Goal: Find specific page/section: Find specific page/section

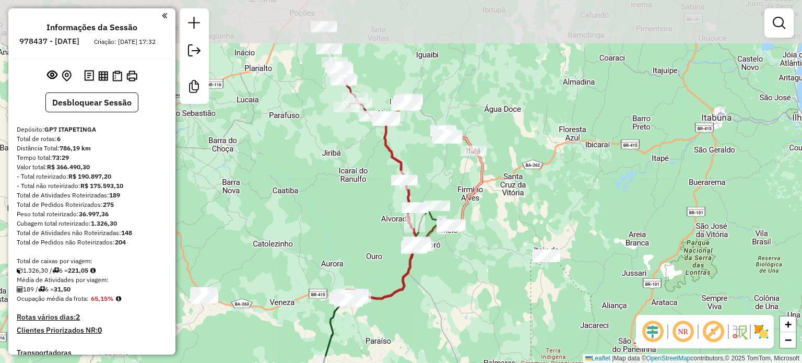
drag, startPoint x: 523, startPoint y: 150, endPoint x: 442, endPoint y: 275, distance: 148.7
click at [448, 275] on div "Janela de atendimento Grade de atendimento Capacidade Transportadoras Veículos …" at bounding box center [401, 181] width 802 height 363
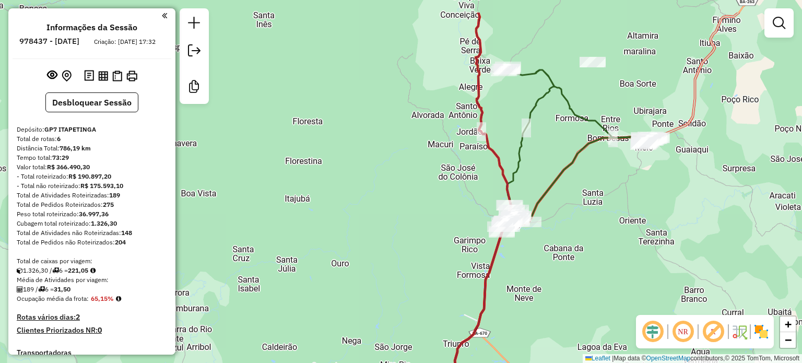
drag, startPoint x: 566, startPoint y: 89, endPoint x: 562, endPoint y: 143, distance: 53.9
click at [562, 143] on div "Janela de atendimento Grade de atendimento Capacidade Transportadoras Veículos …" at bounding box center [401, 181] width 802 height 363
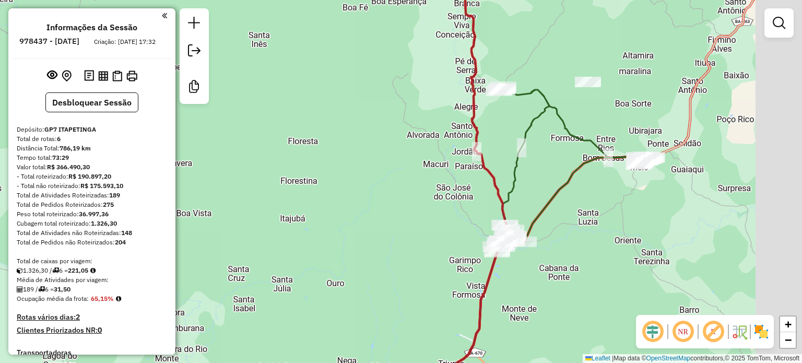
drag, startPoint x: 537, startPoint y: 230, endPoint x: 399, endPoint y: 236, distance: 138.4
click at [399, 236] on div "Janela de atendimento Grade de atendimento Capacidade Transportadoras Veículos …" at bounding box center [401, 181] width 802 height 363
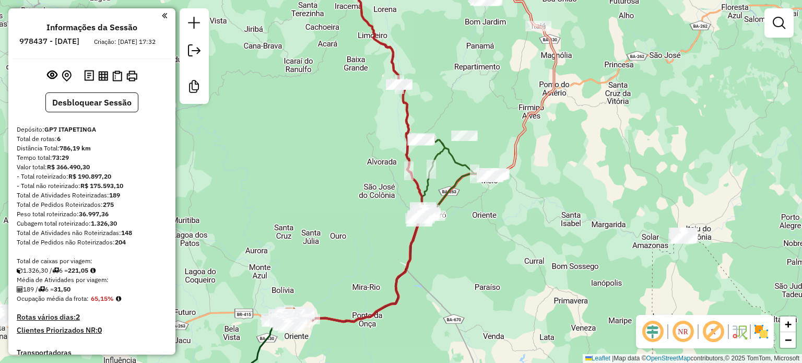
drag, startPoint x: 442, startPoint y: 242, endPoint x: 458, endPoint y: 242, distance: 15.7
click at [458, 242] on div "Janela de atendimento Grade de atendimento Capacidade Transportadoras Veículos …" at bounding box center [401, 181] width 802 height 363
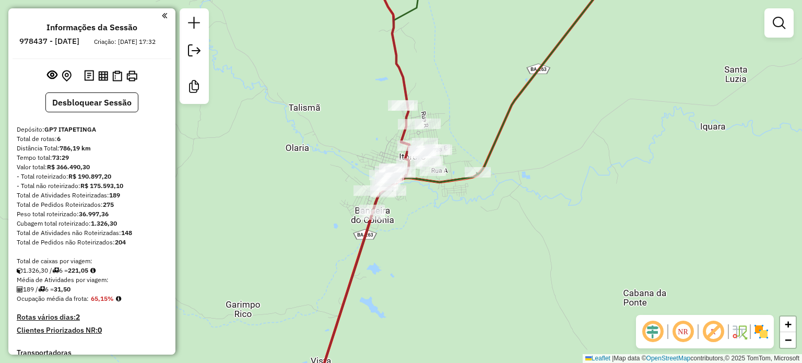
drag, startPoint x: 16, startPoint y: 307, endPoint x: 116, endPoint y: 311, distance: 99.8
click at [113, 302] on strong "65,15%" at bounding box center [102, 298] width 23 height 8
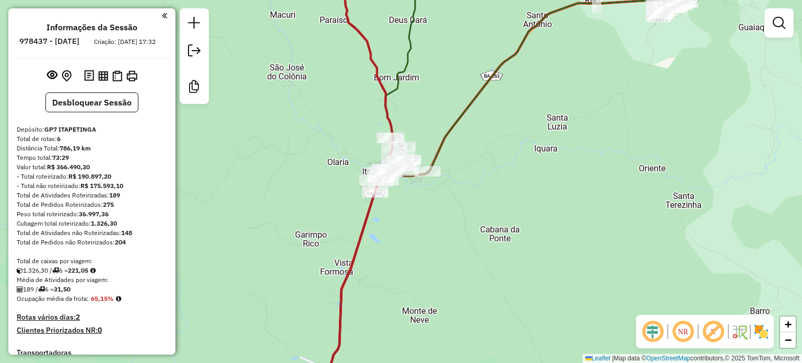
drag, startPoint x: 381, startPoint y: 320, endPoint x: 412, endPoint y: 171, distance: 152.9
click at [411, 172] on div "Janela de atendimento Grade de atendimento Capacidade Transportadoras Veículos …" at bounding box center [401, 181] width 802 height 363
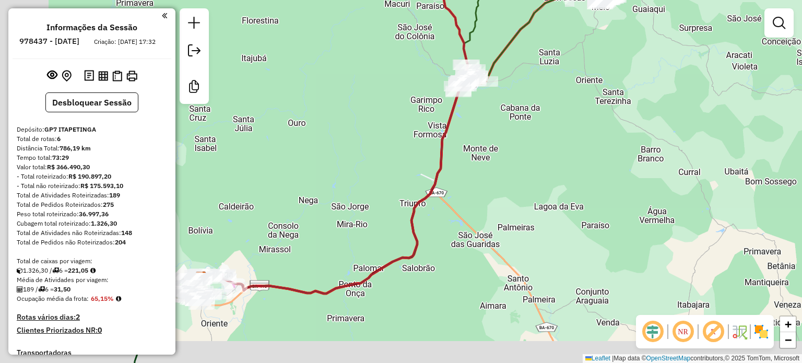
drag, startPoint x: 257, startPoint y: 221, endPoint x: 472, endPoint y: 141, distance: 228.9
click at [468, 142] on div "Janela de atendimento Grade de atendimento Capacidade Transportadoras Veículos …" at bounding box center [401, 181] width 802 height 363
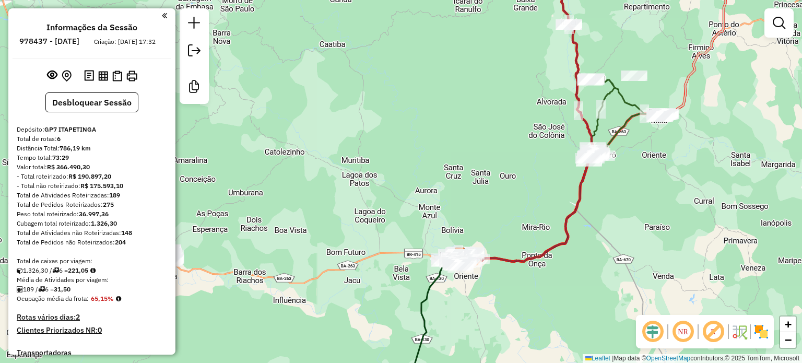
click at [494, 294] on div "Janela de atendimento Grade de atendimento Capacidade Transportadoras Veículos …" at bounding box center [401, 181] width 802 height 363
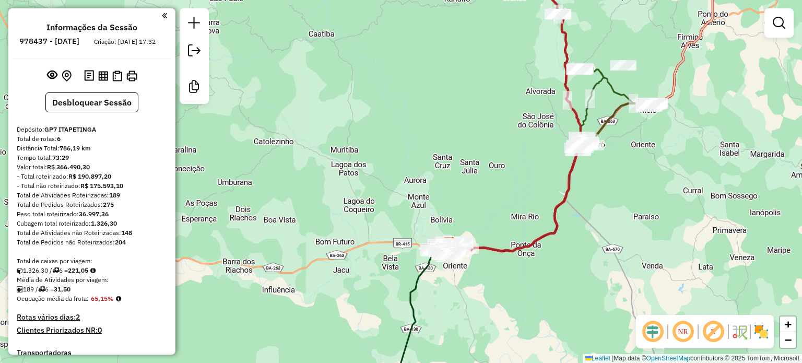
drag, startPoint x: 494, startPoint y: 294, endPoint x: 483, endPoint y: 283, distance: 15.1
click at [483, 283] on div "Janela de atendimento Grade de atendimento Capacidade Transportadoras Veículos …" at bounding box center [401, 181] width 802 height 363
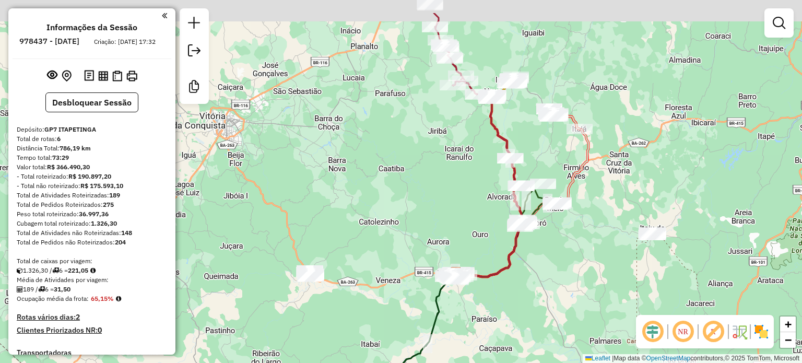
drag, startPoint x: 486, startPoint y: 162, endPoint x: 470, endPoint y: 222, distance: 62.3
click at [471, 222] on div "Janela de atendimento Grade de atendimento Capacidade Transportadoras Veículos …" at bounding box center [401, 181] width 802 height 363
